Goal: Transaction & Acquisition: Purchase product/service

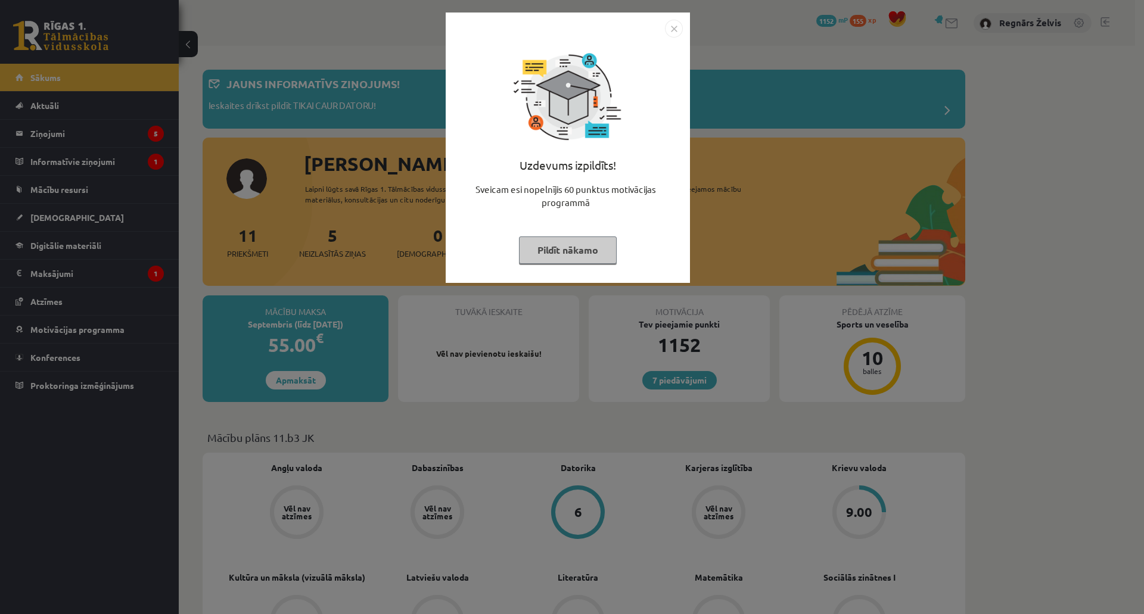
click at [555, 348] on div "Uzdevums izpildīts! Sveicam esi nopelnījis 60 punktus motivācijas programmā Pil…" at bounding box center [572, 307] width 1144 height 614
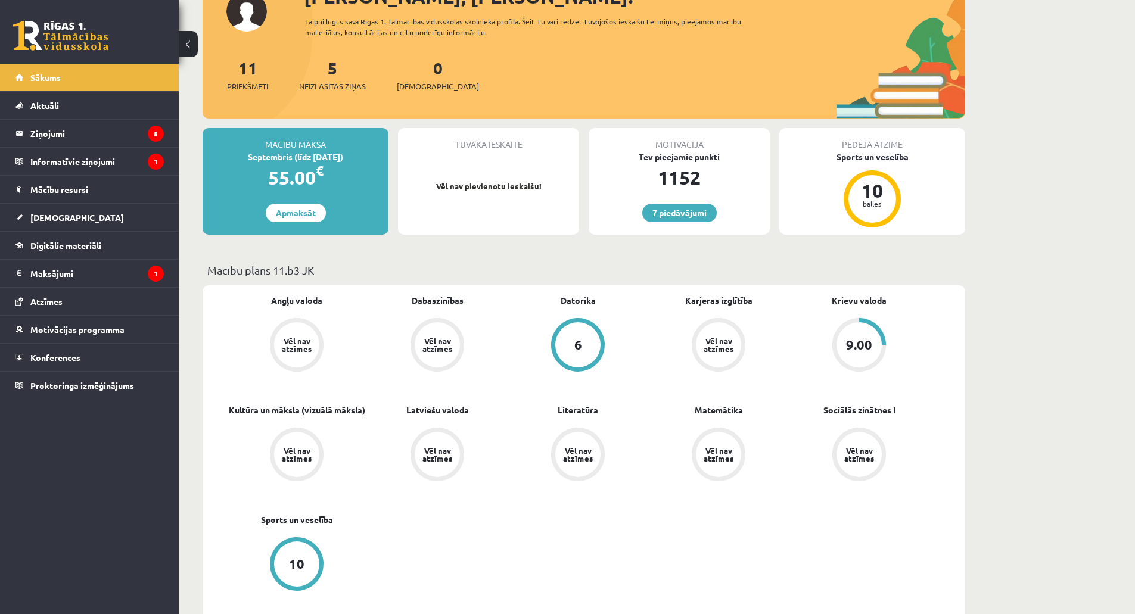
scroll to position [298, 0]
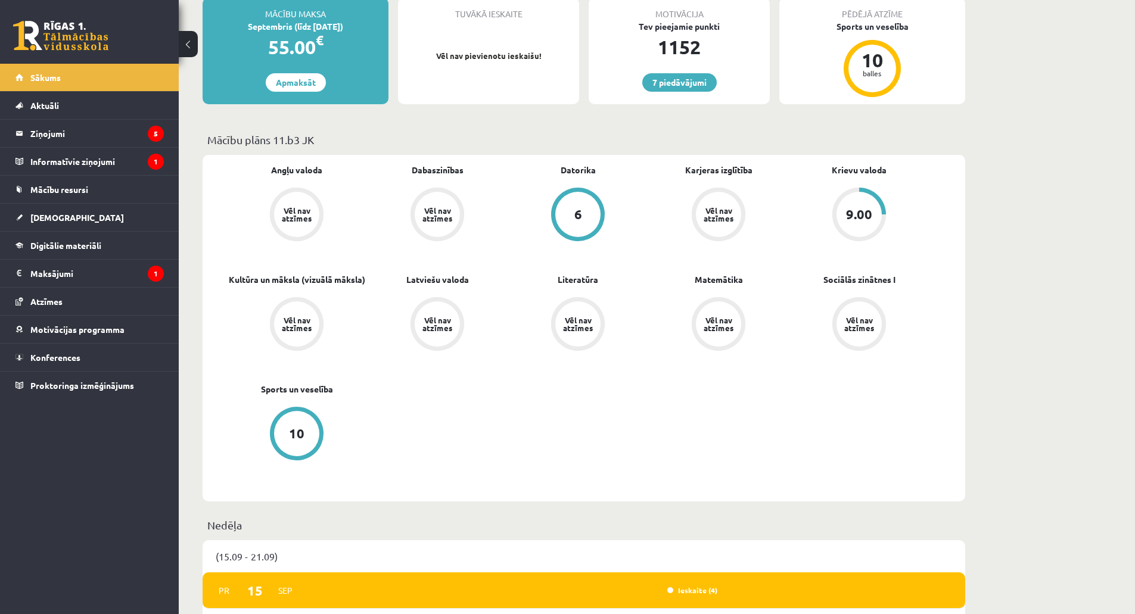
click at [868, 204] on div "9.00" at bounding box center [858, 214] width 45 height 45
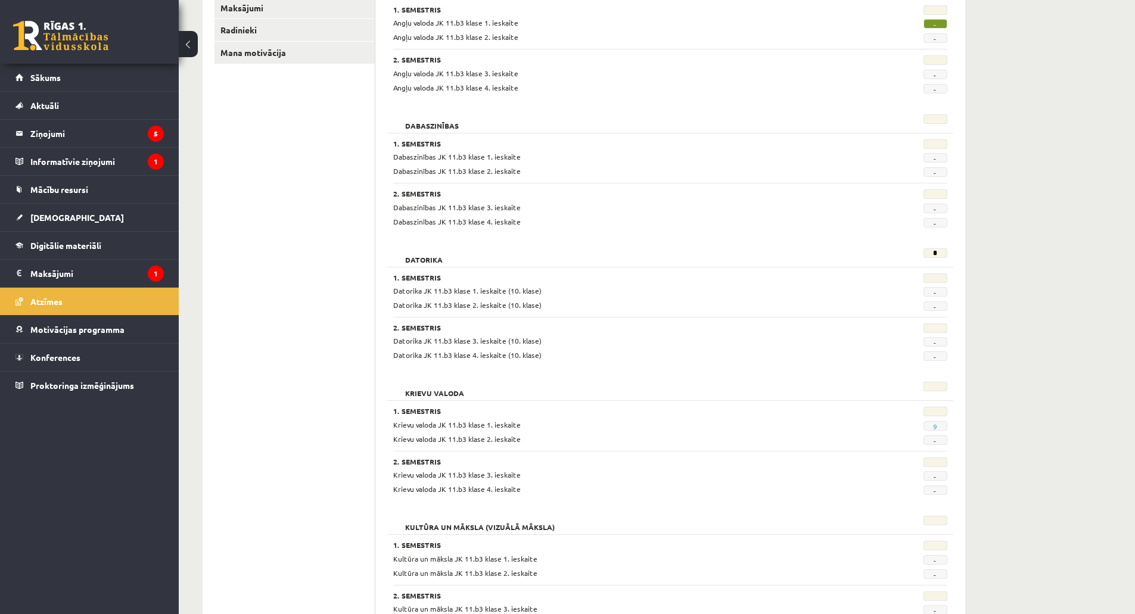
scroll to position [236, 0]
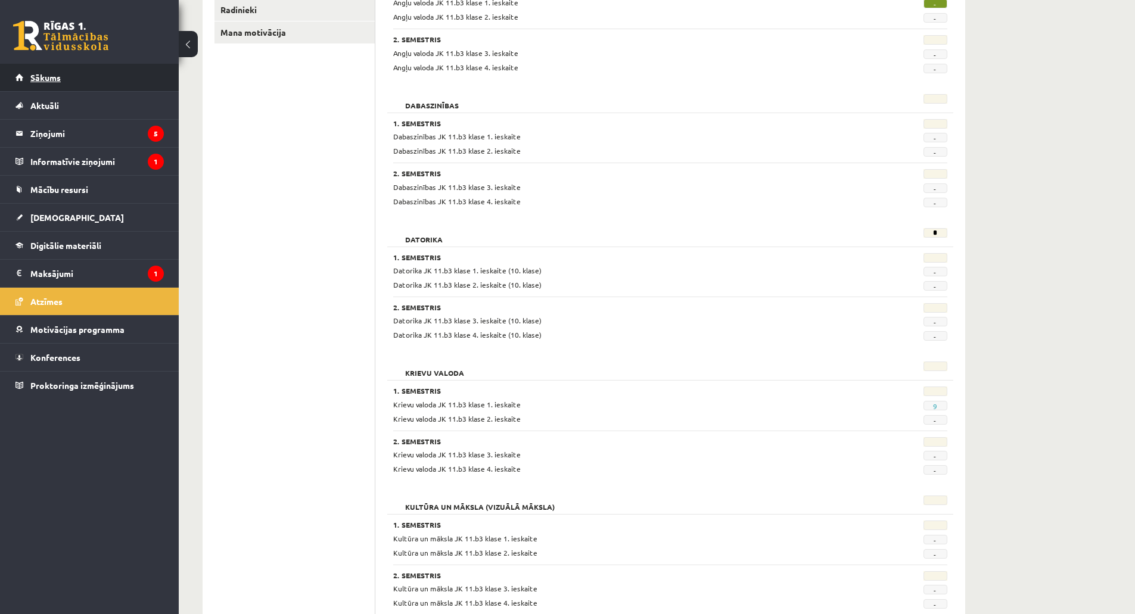
click at [57, 76] on span "Sākums" at bounding box center [45, 77] width 30 height 11
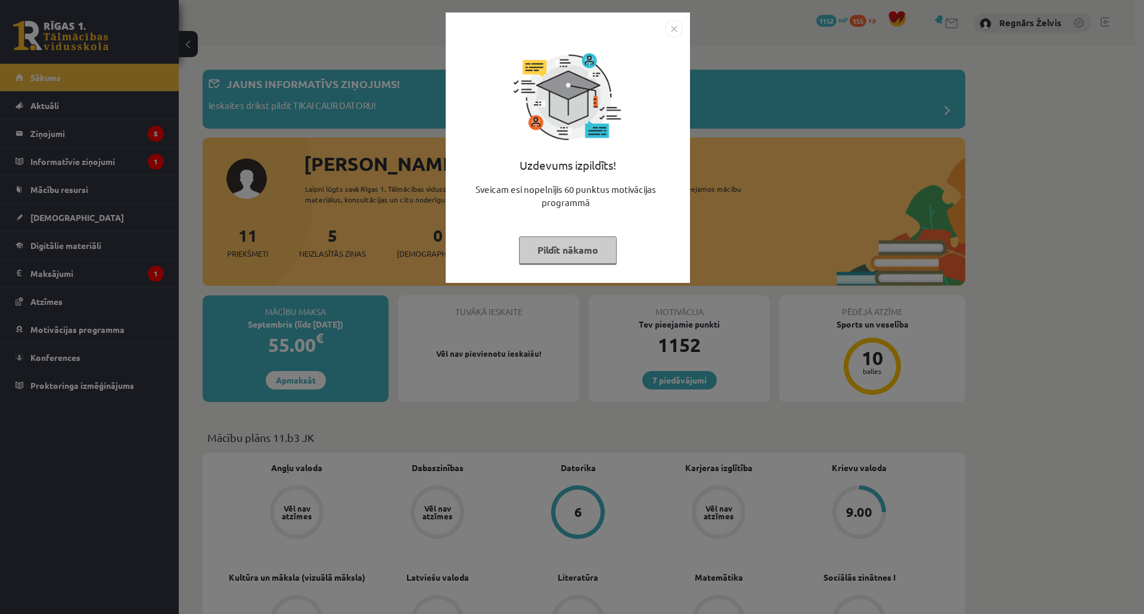
click at [677, 32] on img "Close" at bounding box center [674, 29] width 18 height 18
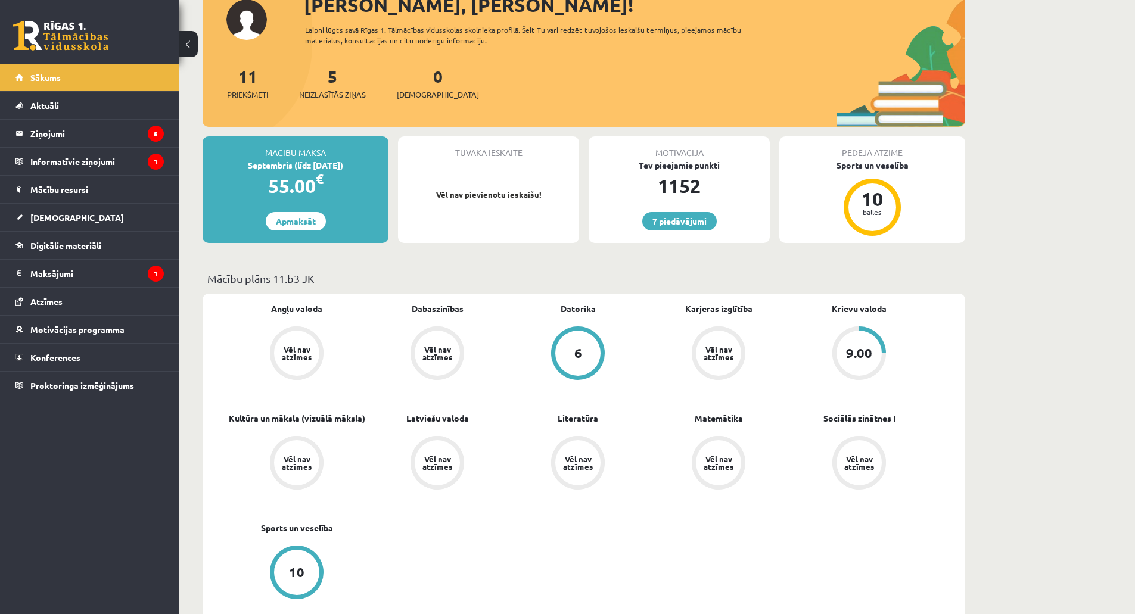
scroll to position [238, 0]
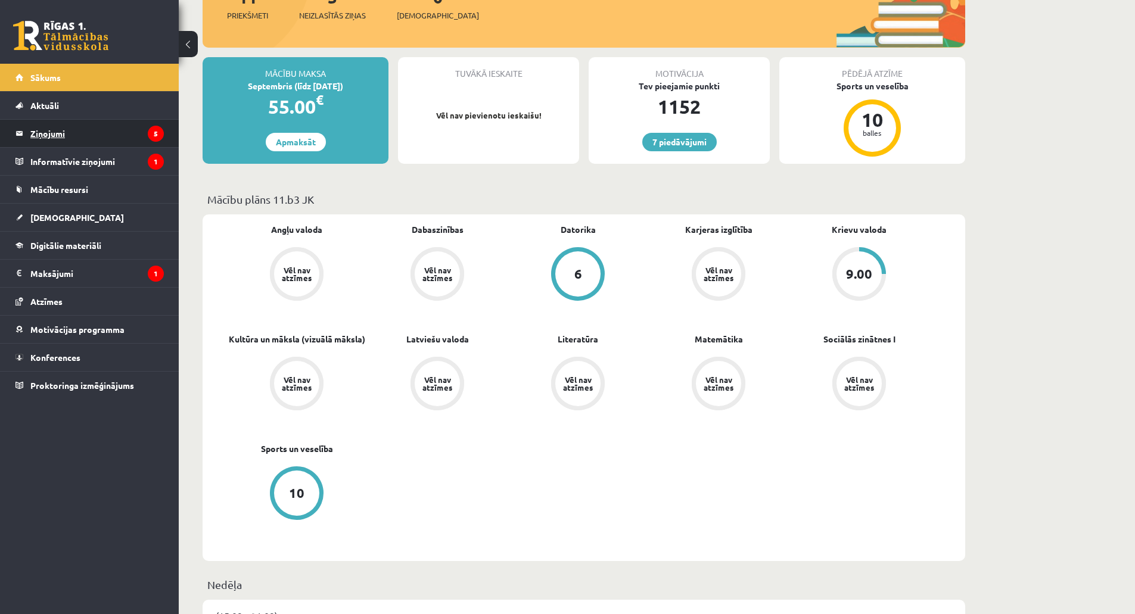
click at [117, 146] on legend "Ziņojumi 5" at bounding box center [96, 133] width 133 height 27
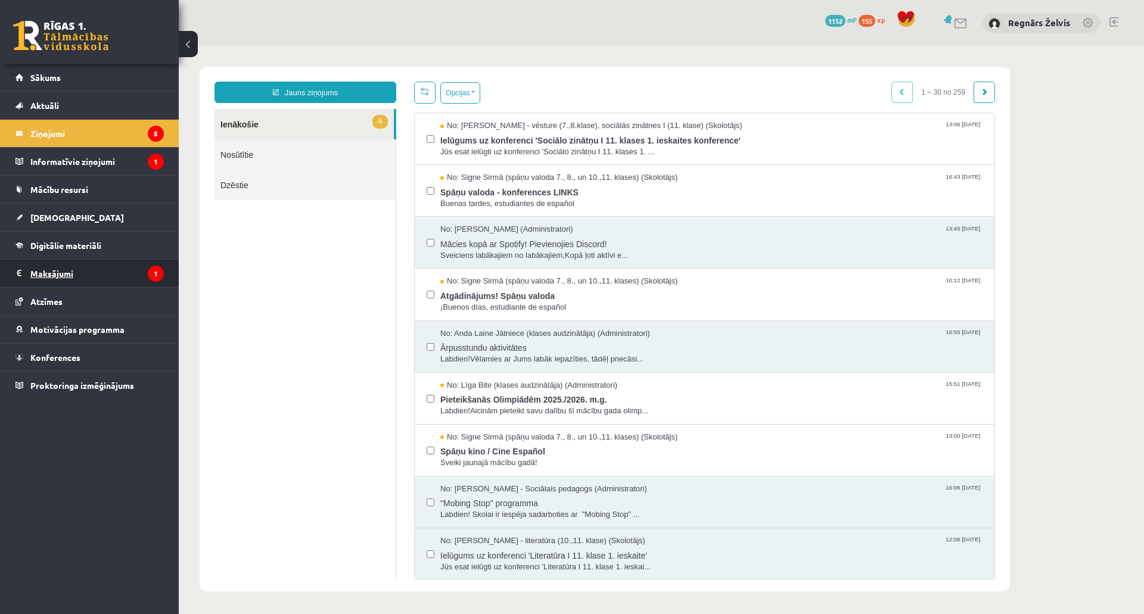
click at [109, 276] on legend "Maksājumi 1" at bounding box center [96, 273] width 133 height 27
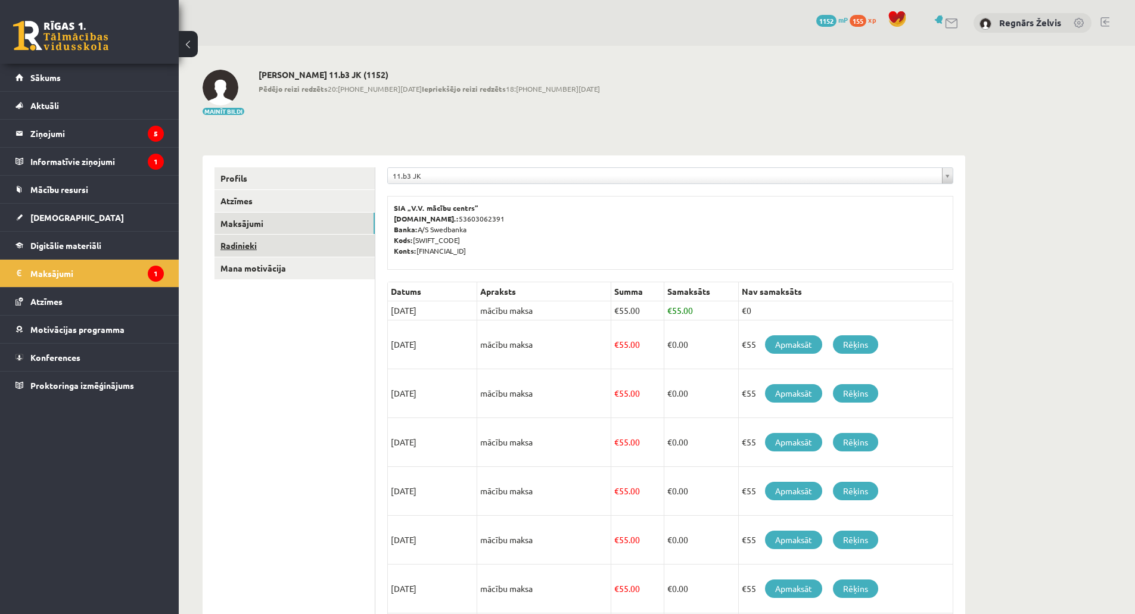
click at [263, 248] on link "Radinieki" at bounding box center [294, 246] width 160 height 22
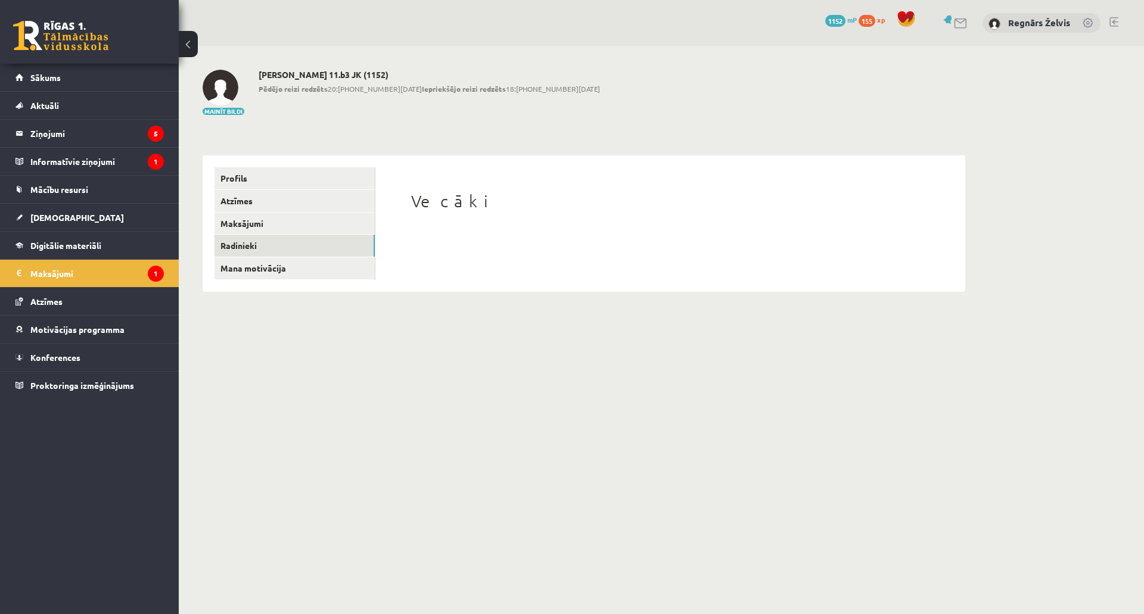
drag, startPoint x: 263, startPoint y: 303, endPoint x: 468, endPoint y: 201, distance: 228.6
click at [447, 193] on h1 "Vecāki" at bounding box center [670, 201] width 518 height 20
click at [452, 203] on h1 "Vecāki" at bounding box center [670, 201] width 518 height 20
click at [292, 235] on ul "Profils Atzīmes Maksājumi [GEOGRAPHIC_DATA] Mana motivācija" at bounding box center [294, 223] width 161 height 113
click at [281, 228] on link "Maksājumi" at bounding box center [294, 224] width 160 height 22
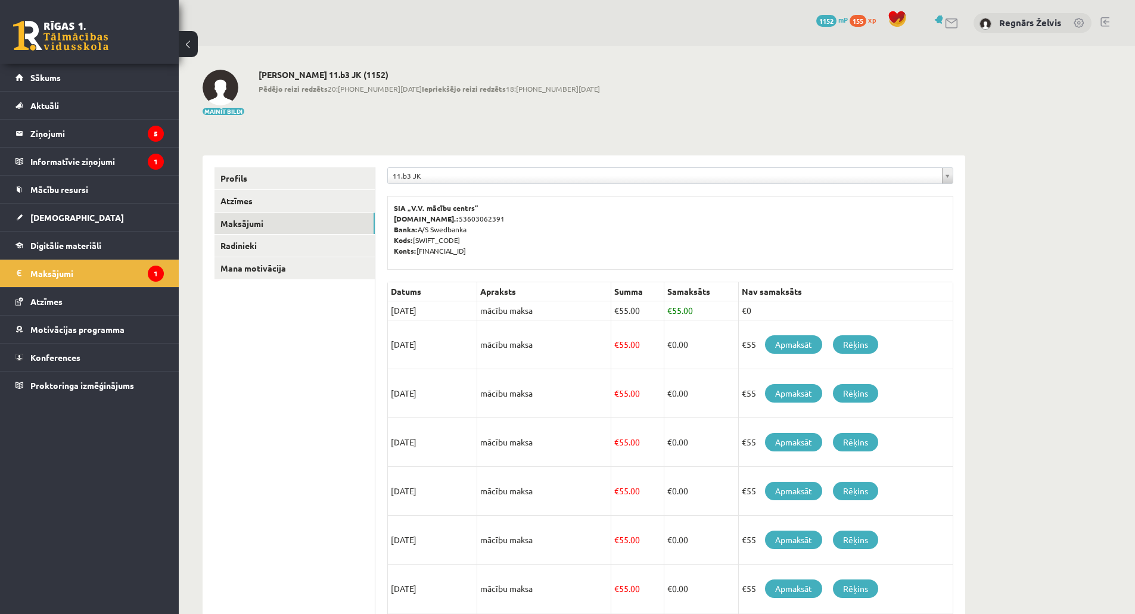
drag, startPoint x: 312, startPoint y: 307, endPoint x: 329, endPoint y: 340, distance: 37.0
click at [777, 348] on link "Apmaksāt" at bounding box center [793, 344] width 57 height 18
